Goal: Transaction & Acquisition: Purchase product/service

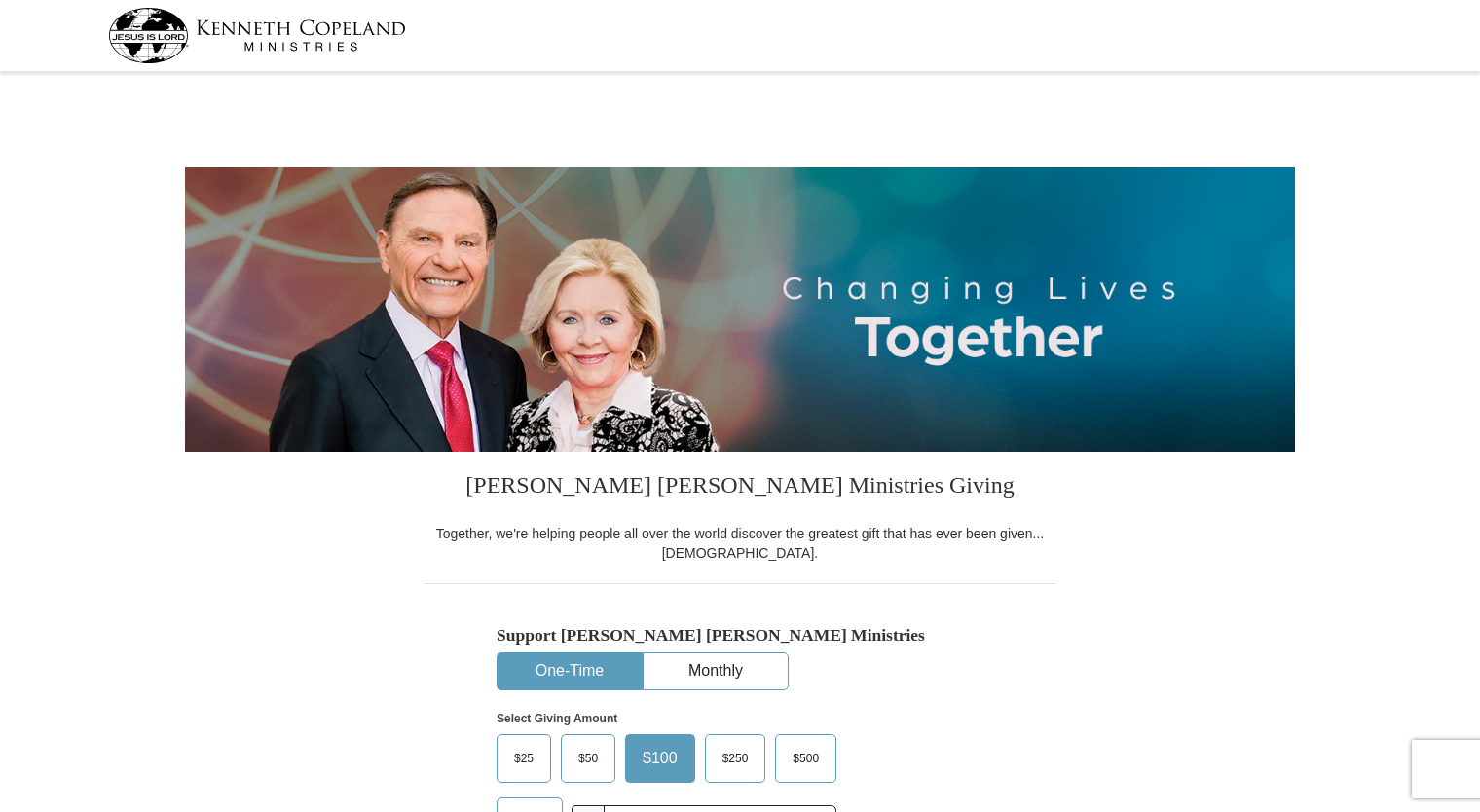
select select "NE"
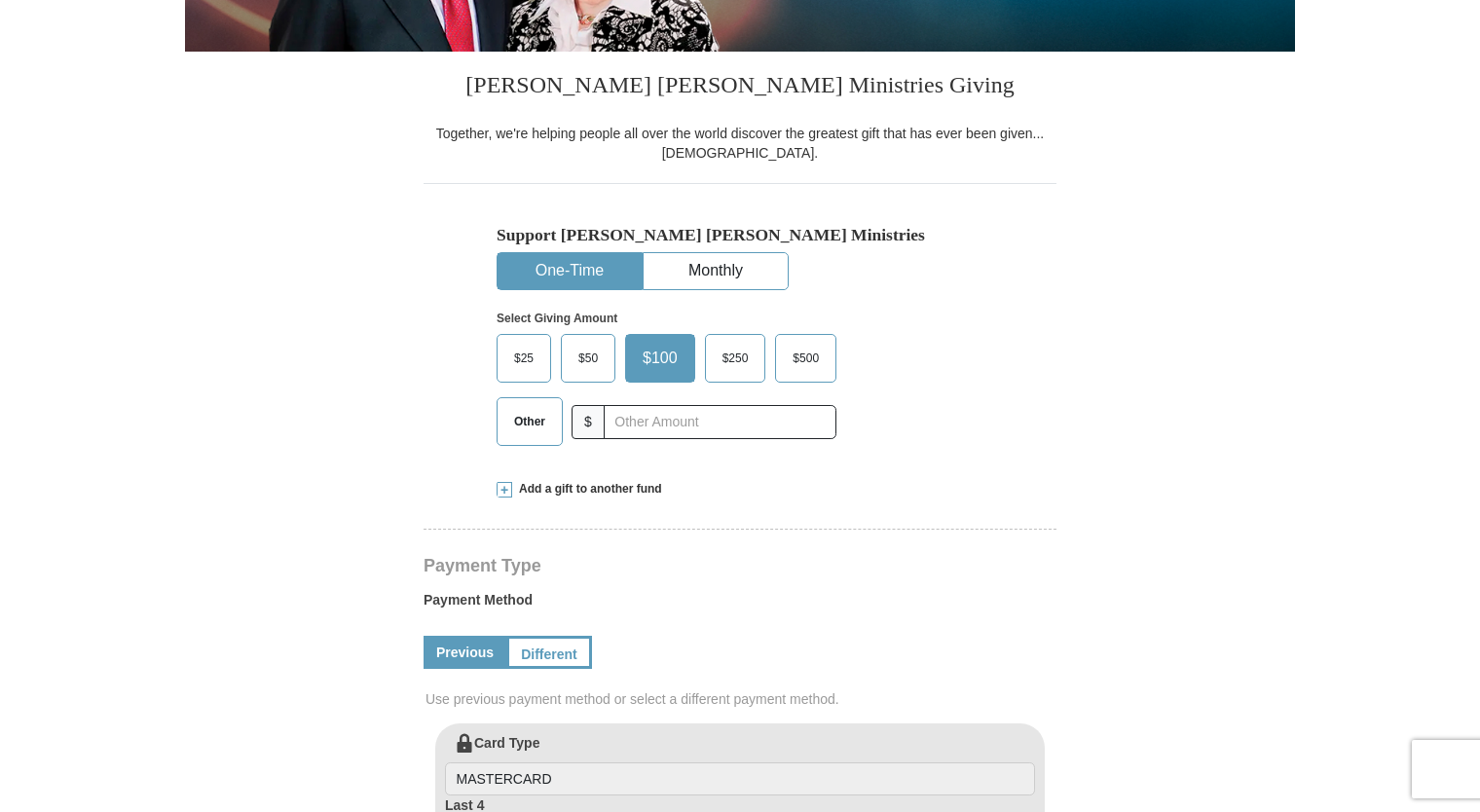
scroll to position [412, 0]
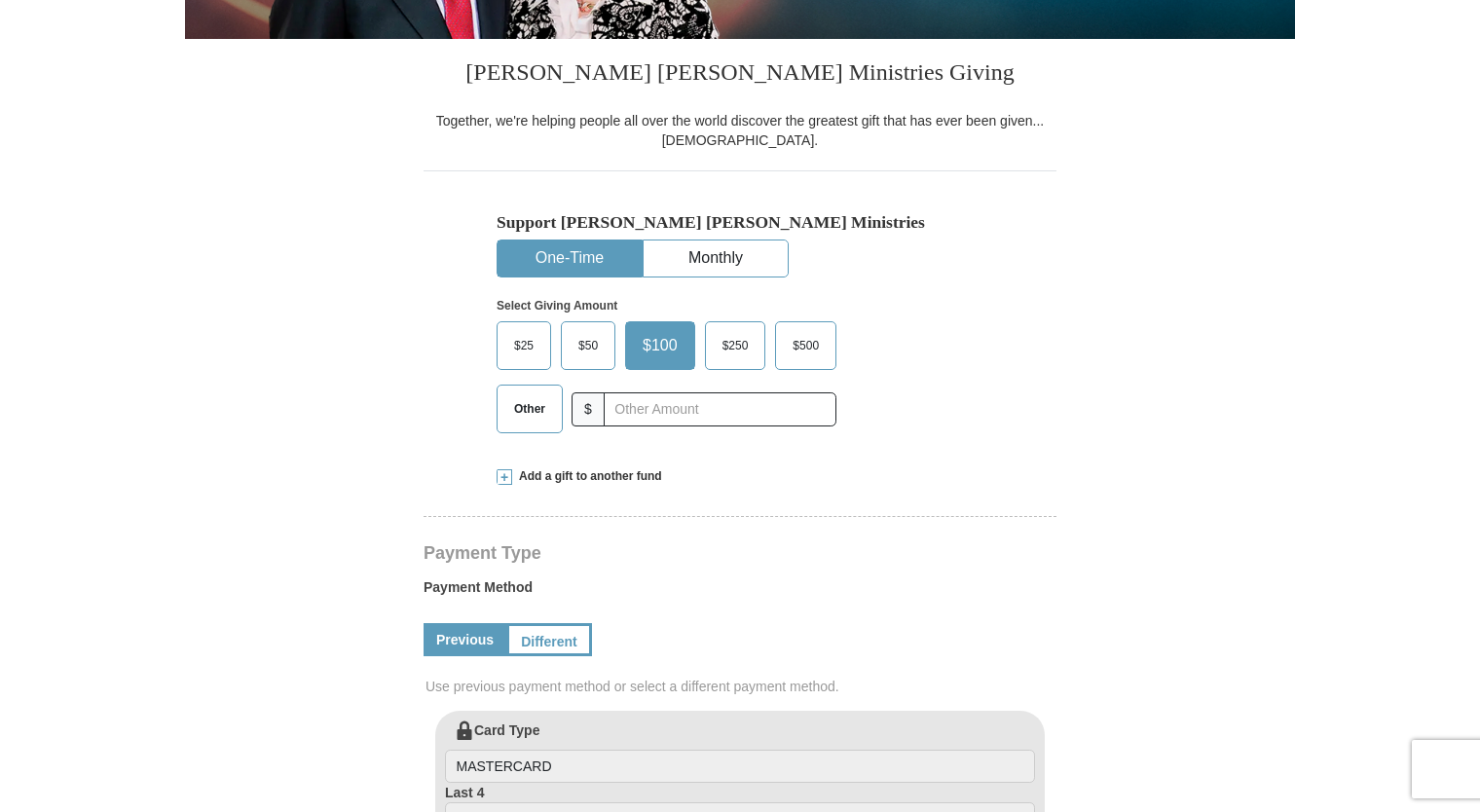
click at [735, 360] on label "$250" at bounding box center [736, 346] width 59 height 47
click at [0, 0] on input "$250" at bounding box center [0, 0] width 0 height 0
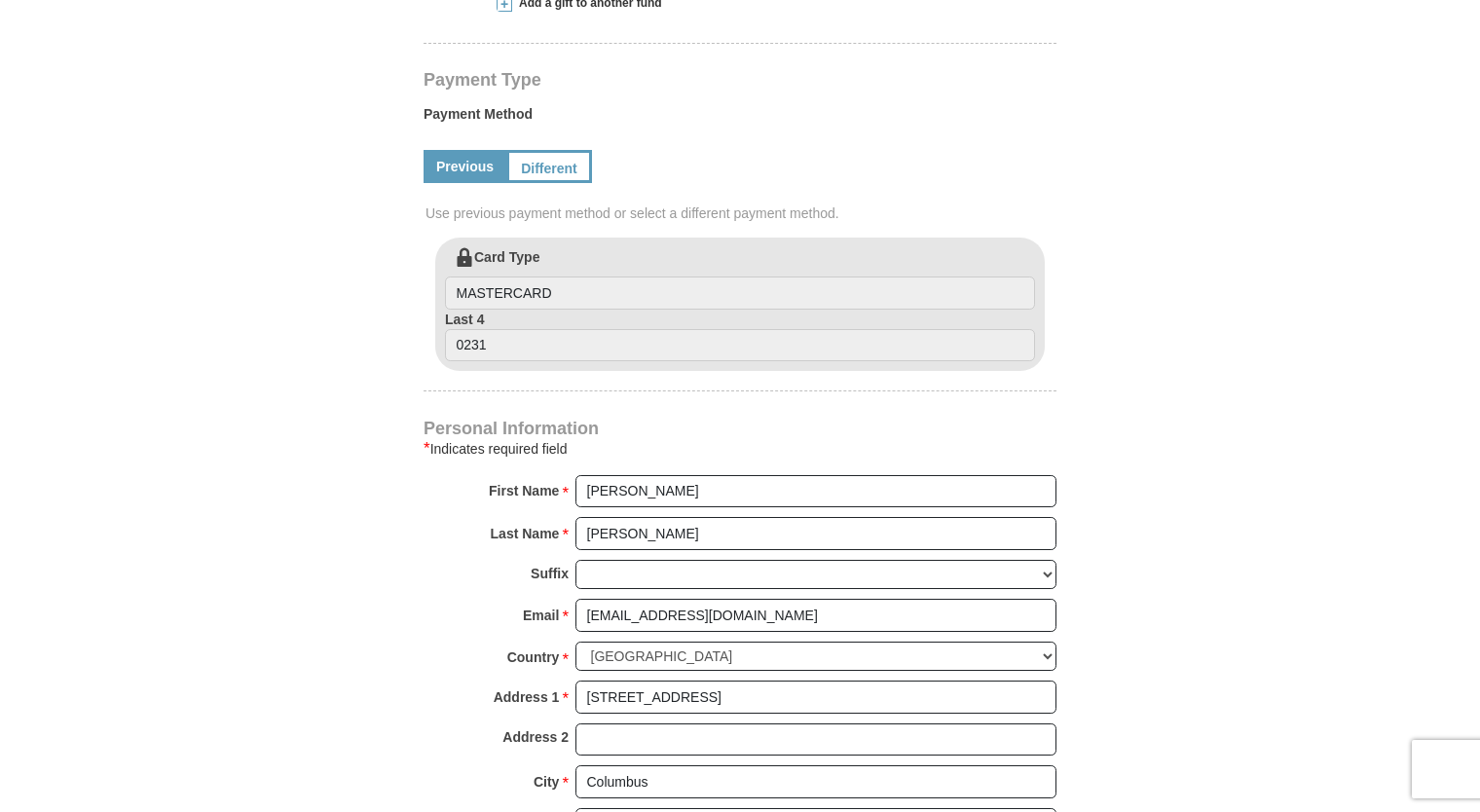
scroll to position [912, 0]
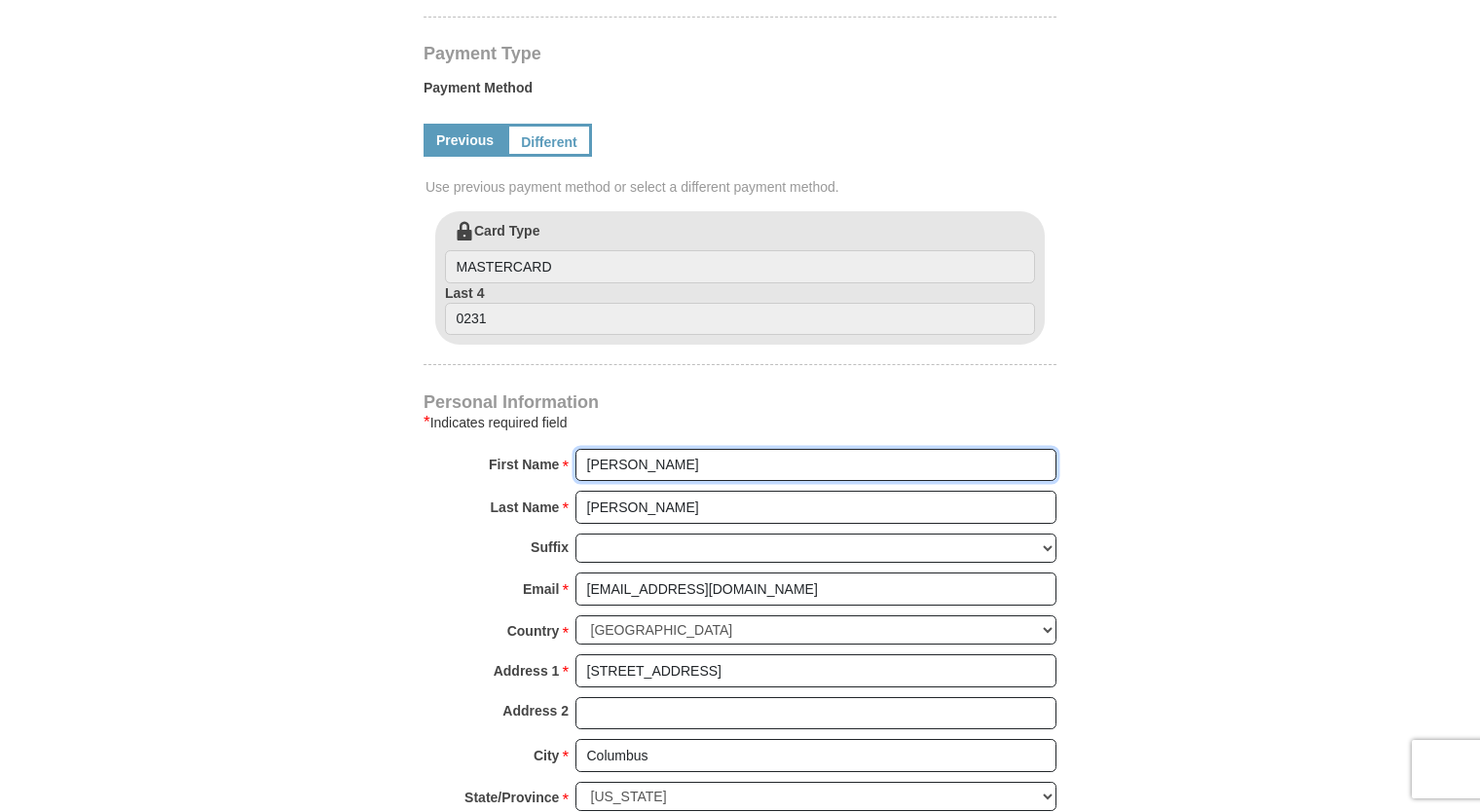
drag, startPoint x: 638, startPoint y: 464, endPoint x: 540, endPoint y: 449, distance: 99.1
click at [540, 449] on div "First Name * Sherry Please enter First Name" at bounding box center [740, 469] width 633 height 43
type input "Loren"
click at [1205, 360] on form "Kenneth Copeland Ministries Giving Together, we're helping people all over the …" at bounding box center [740, 214] width 1110 height 2096
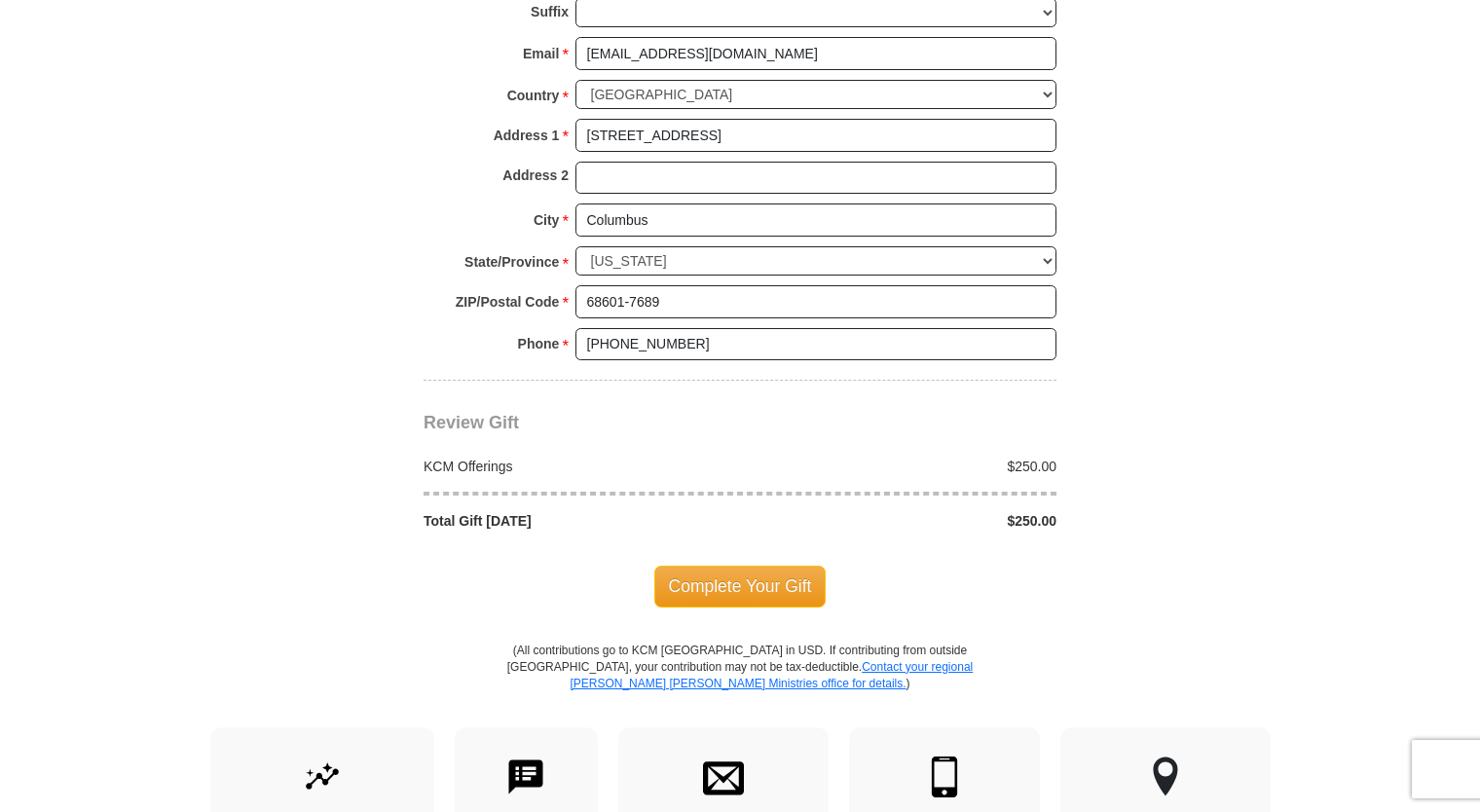
scroll to position [1437, 0]
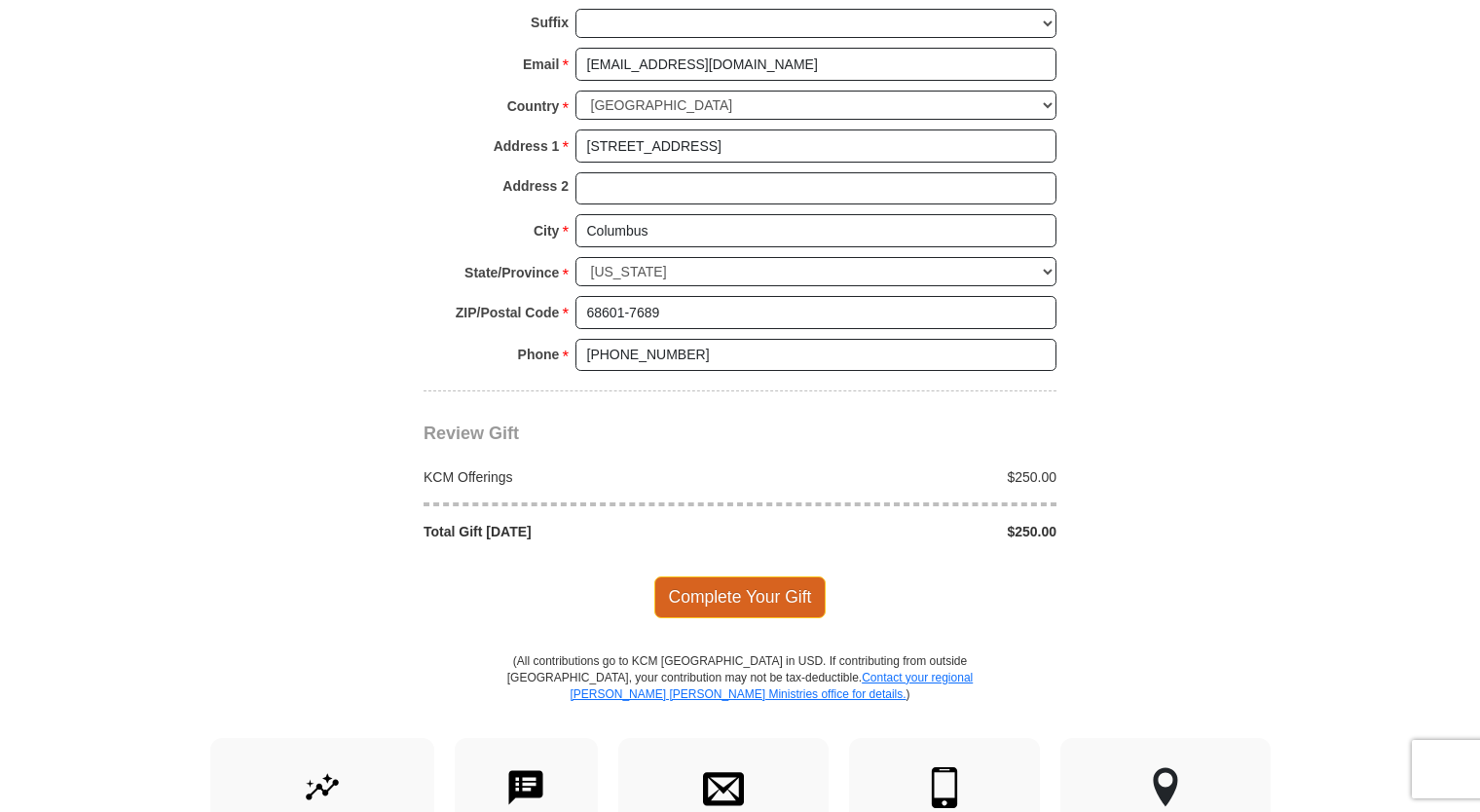
click at [799, 593] on span "Complete Your Gift" at bounding box center [740, 596] width 173 height 41
